Goal: Task Accomplishment & Management: Complete application form

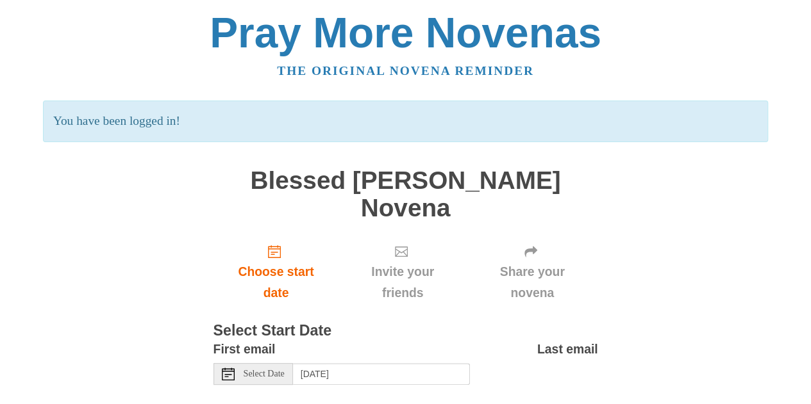
scroll to position [38, 0]
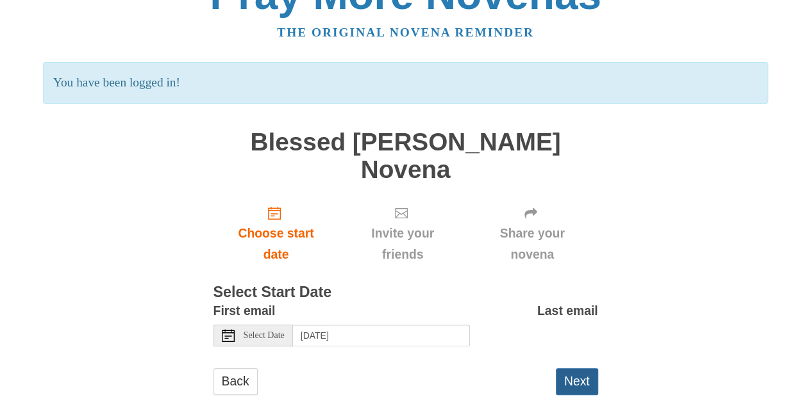
click at [568, 369] on button "Next" at bounding box center [577, 382] width 42 height 26
